Goal: Transaction & Acquisition: Purchase product/service

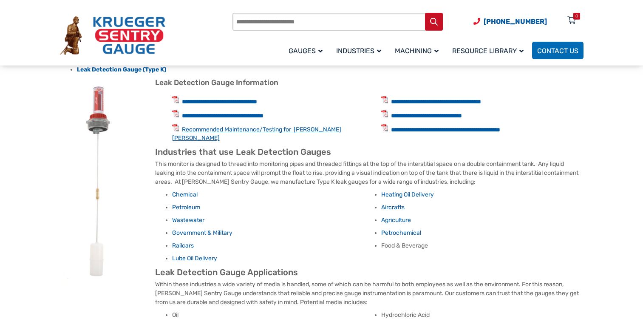
click at [244, 128] on link "Recommended Maintenance/Testing for Krueger Leak Gauges" at bounding box center [256, 134] width 169 height 16
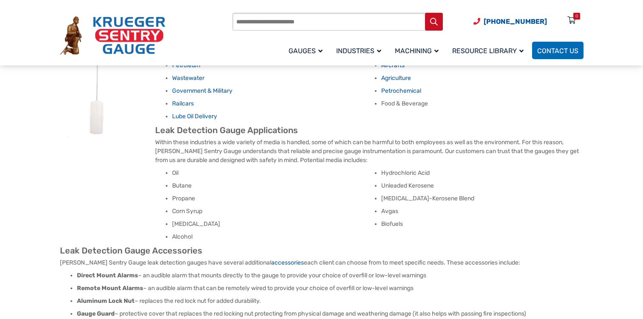
scroll to position [426, 0]
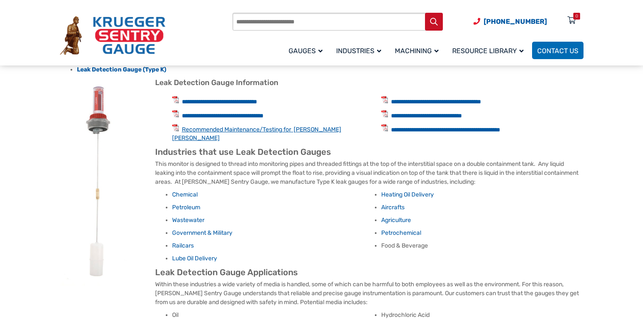
click at [309, 131] on link "Recommended Maintenance/Testing for Krueger Leak Gauges" at bounding box center [256, 134] width 169 height 16
click at [264, 113] on link "**********" at bounding box center [223, 116] width 82 height 6
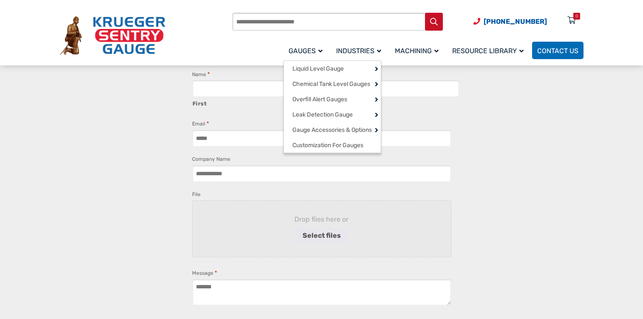
scroll to position [1028, 0]
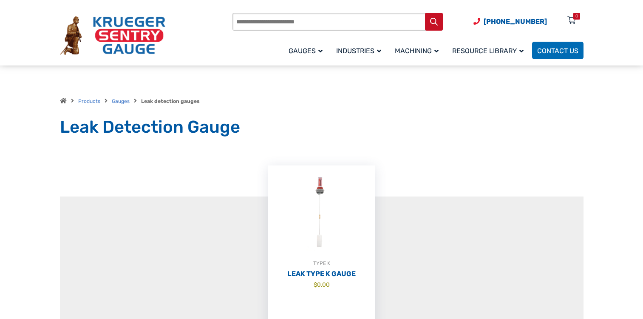
scroll to position [142, 0]
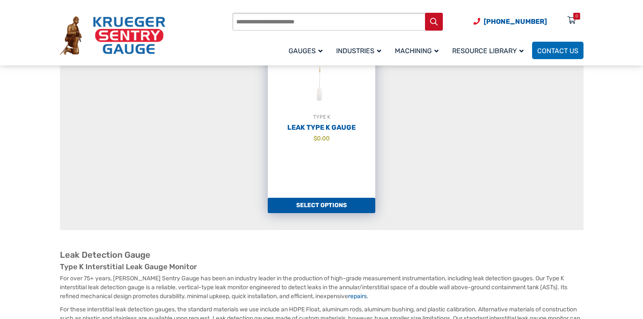
click at [352, 207] on link "Select options" at bounding box center [322, 205] width 108 height 15
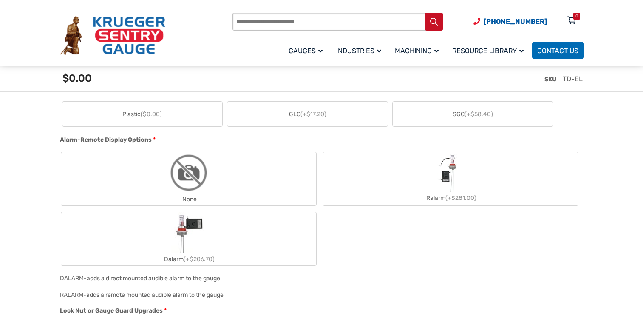
scroll to position [874, 0]
